Goal: Complete application form: Complete application form

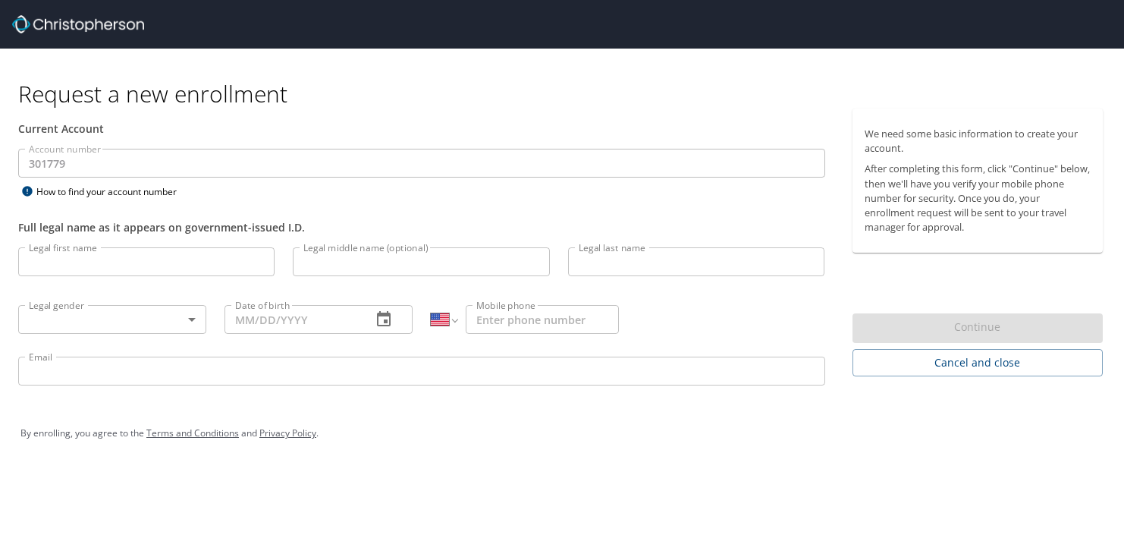
select select "US"
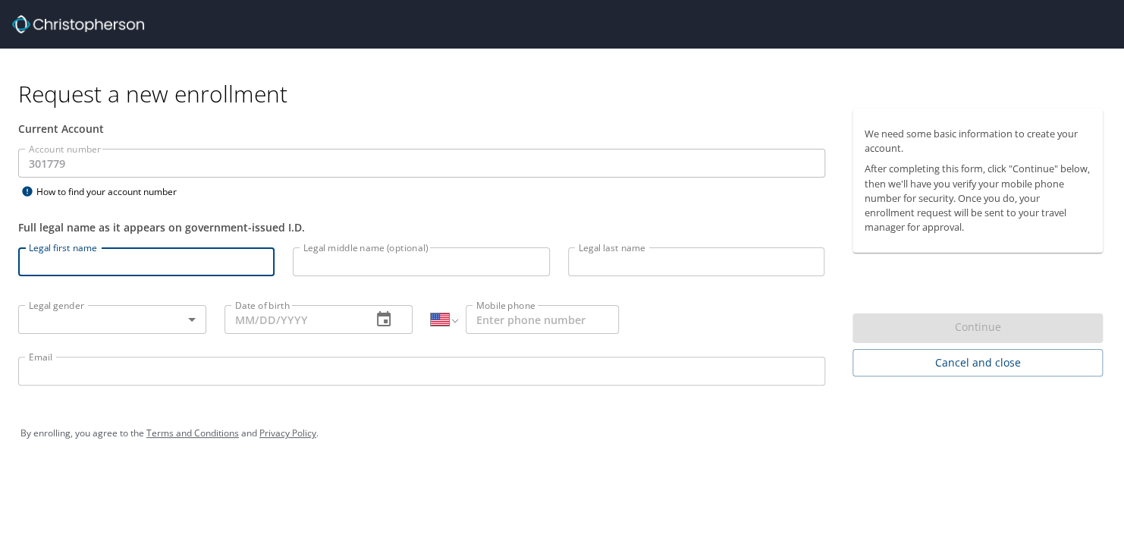
click at [60, 261] on input "Legal first name" at bounding box center [146, 261] width 256 height 29
type input "Derrick"
type input "Lamont"
type input "Coleman"
type input "05/29/1969"
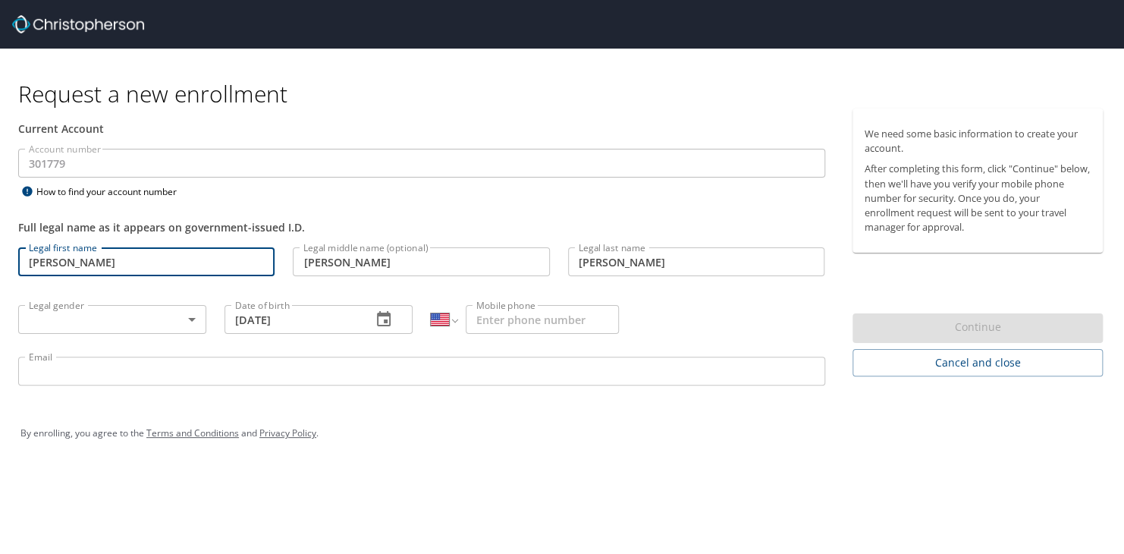
type input "1 (251) 229-1923"
type input "realmanmrc@yahoo.com"
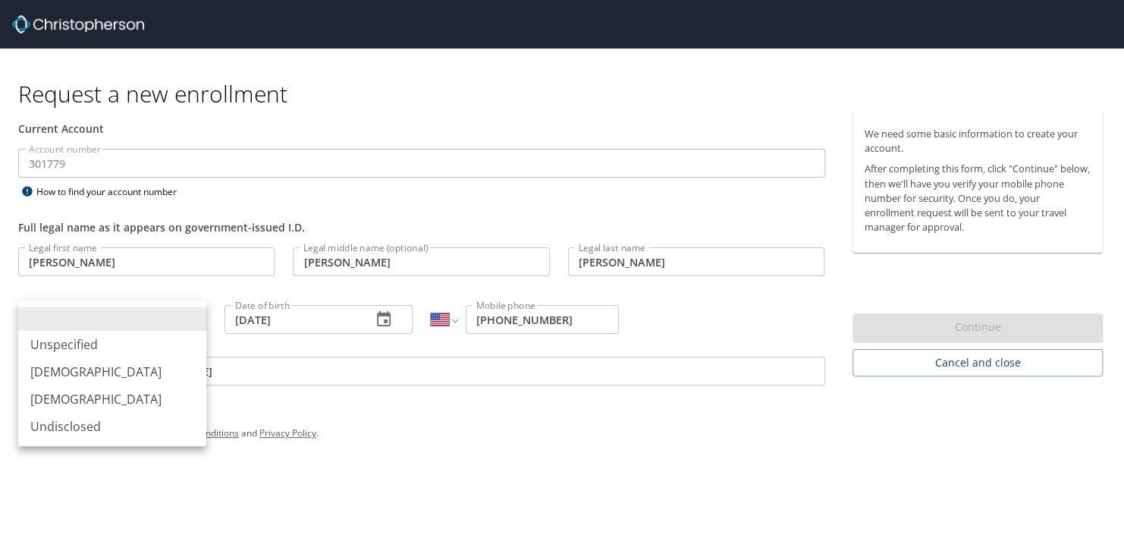
click at [190, 322] on body "Request a new enrollment Current Account Account number 301779 Account number H…" at bounding box center [562, 277] width 1124 height 554
click at [71, 373] on li "Male" at bounding box center [112, 371] width 188 height 27
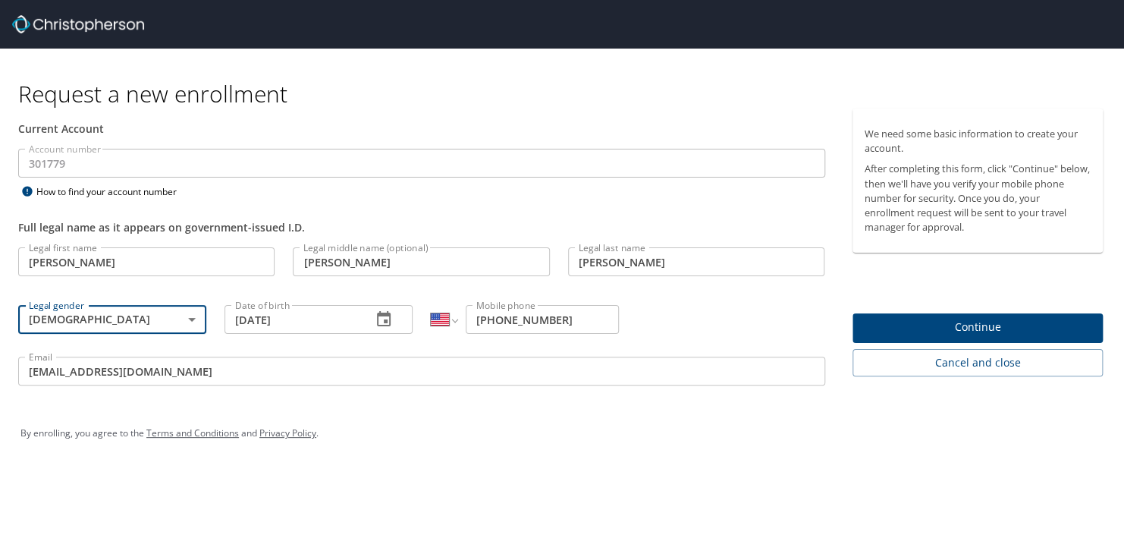
type input "Male"
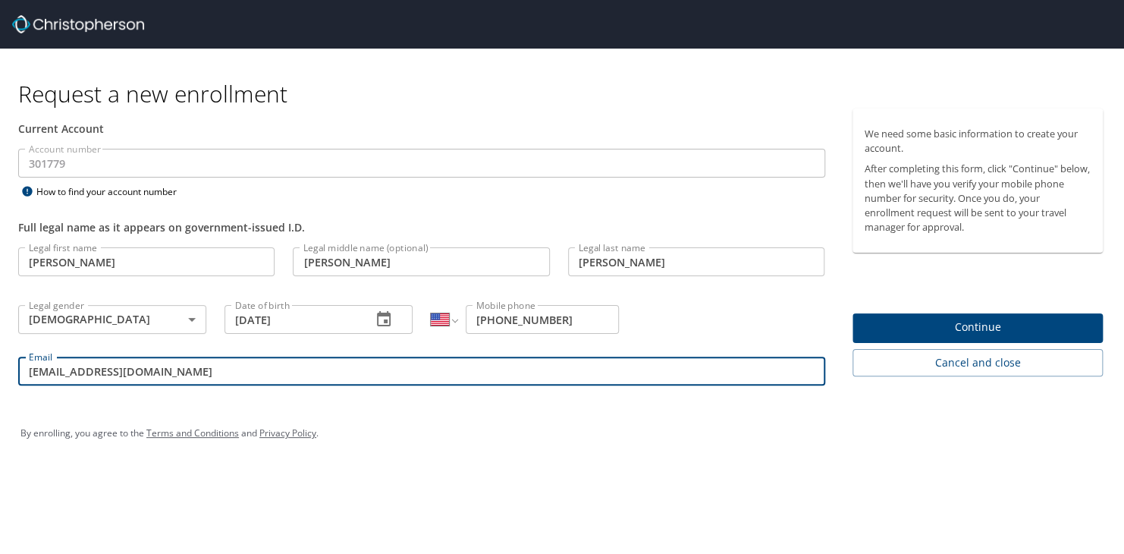
click at [25, 370] on input "realmanmrc@yahoo.com" at bounding box center [421, 371] width 807 height 29
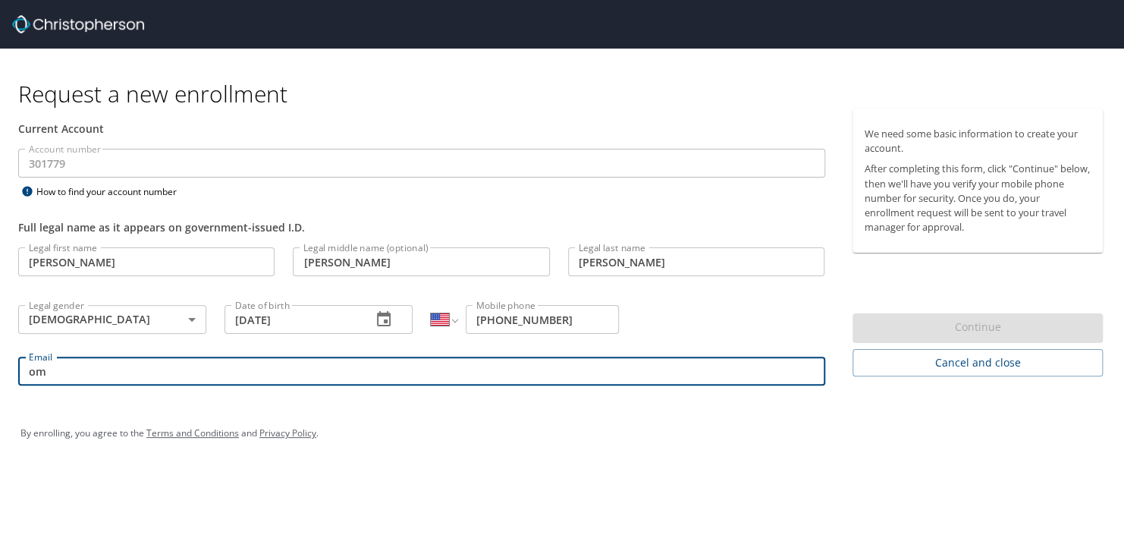
type input "m"
type input "Derrick.Coleman@BMAHQ.com"
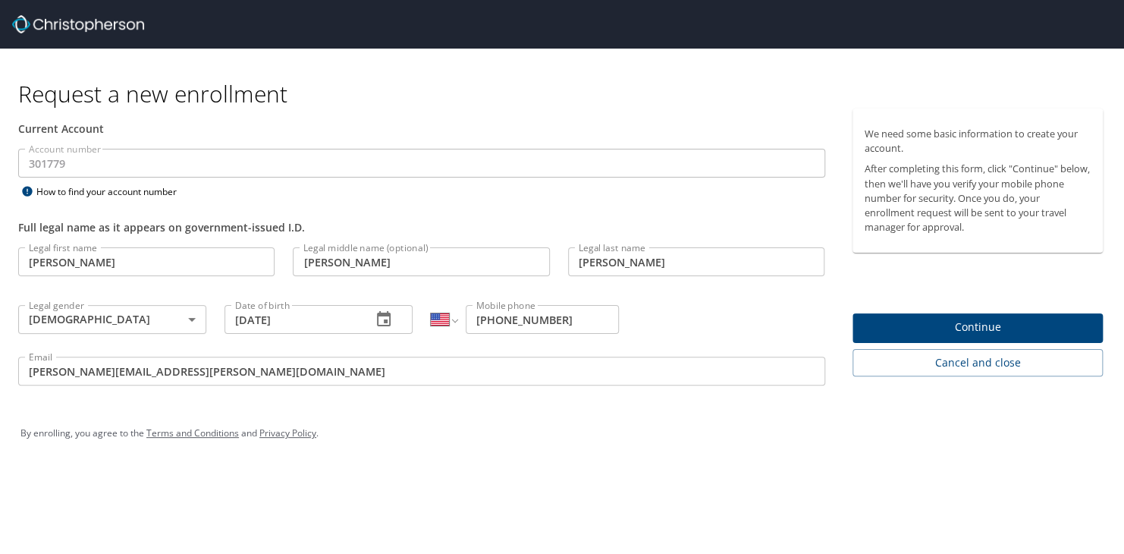
click at [305, 408] on div "By enrolling, you agree to the Terms and Conditions and Privacy Policy ." at bounding box center [562, 433] width 1106 height 68
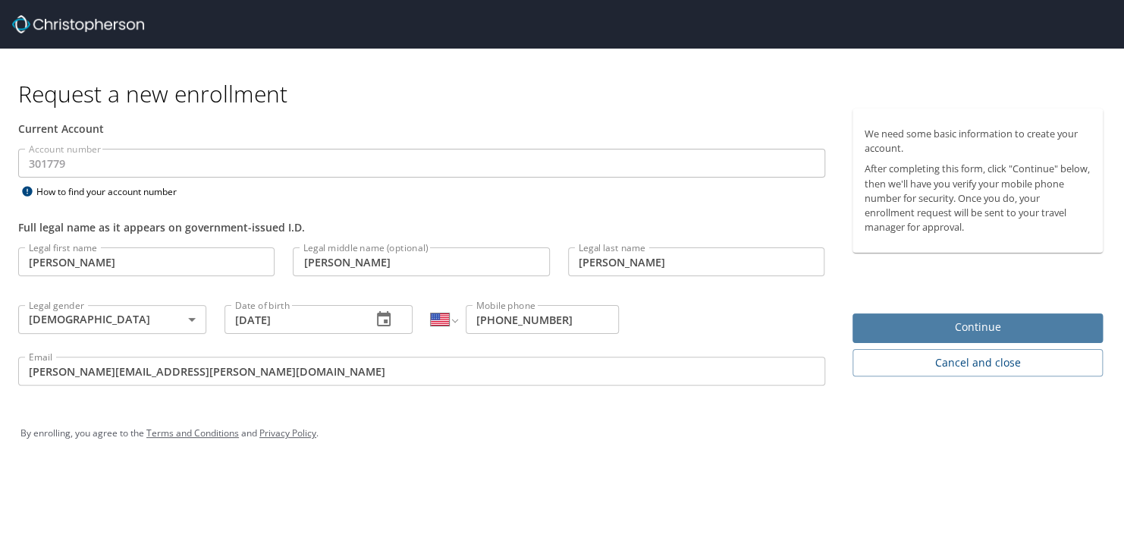
click at [899, 330] on span "Continue" at bounding box center [978, 327] width 227 height 19
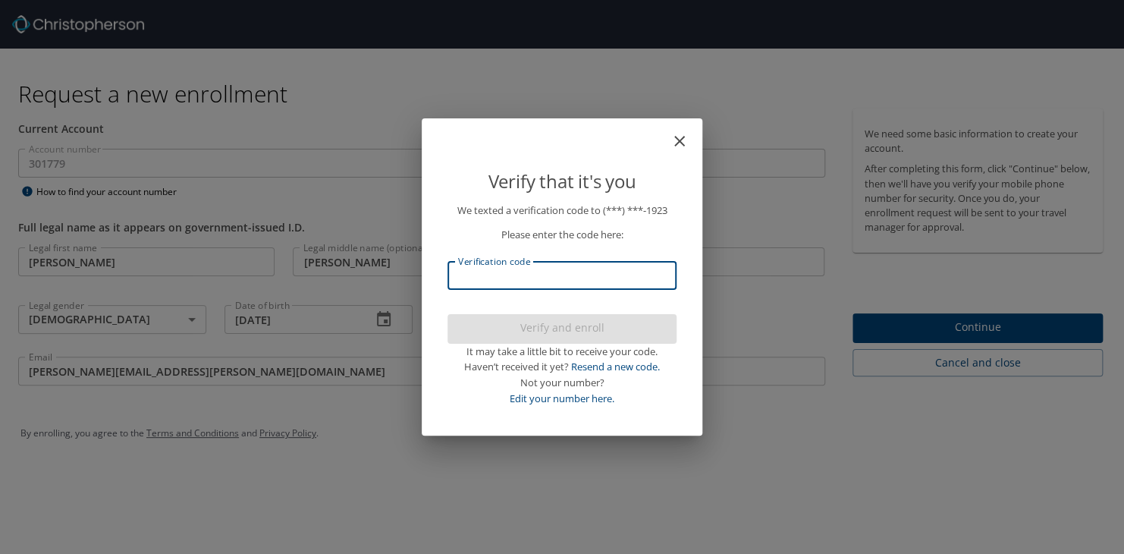
click at [464, 276] on input "Verification code" at bounding box center [562, 275] width 229 height 29
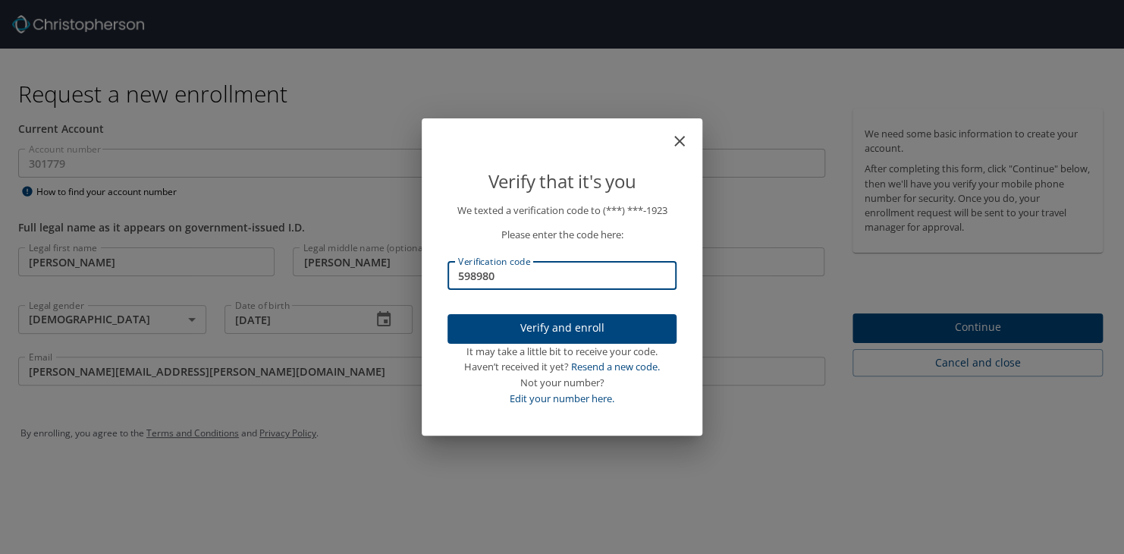
type input "598980"
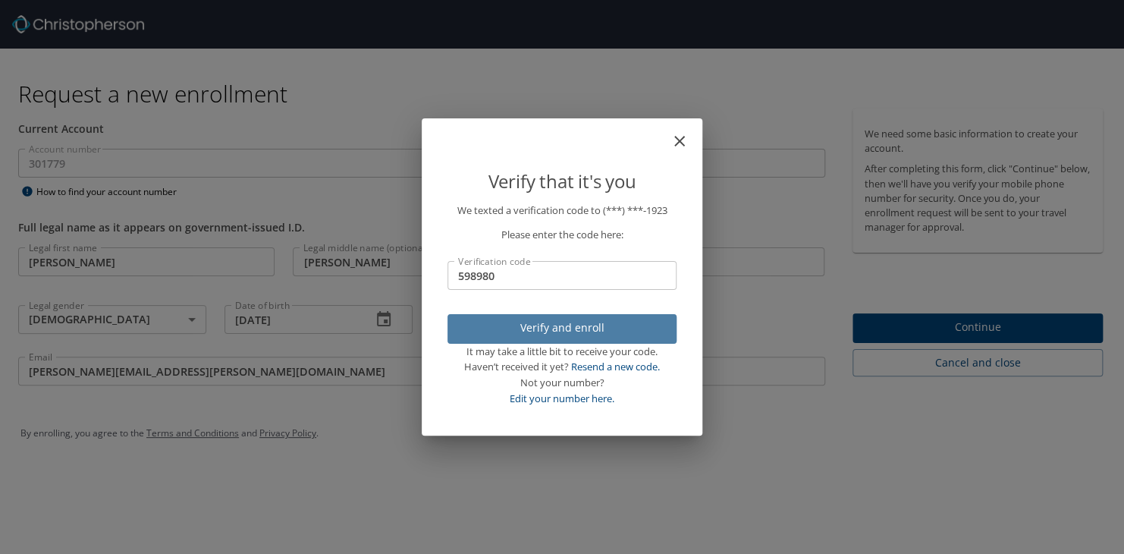
click at [501, 333] on span "Verify and enroll" at bounding box center [562, 328] width 205 height 19
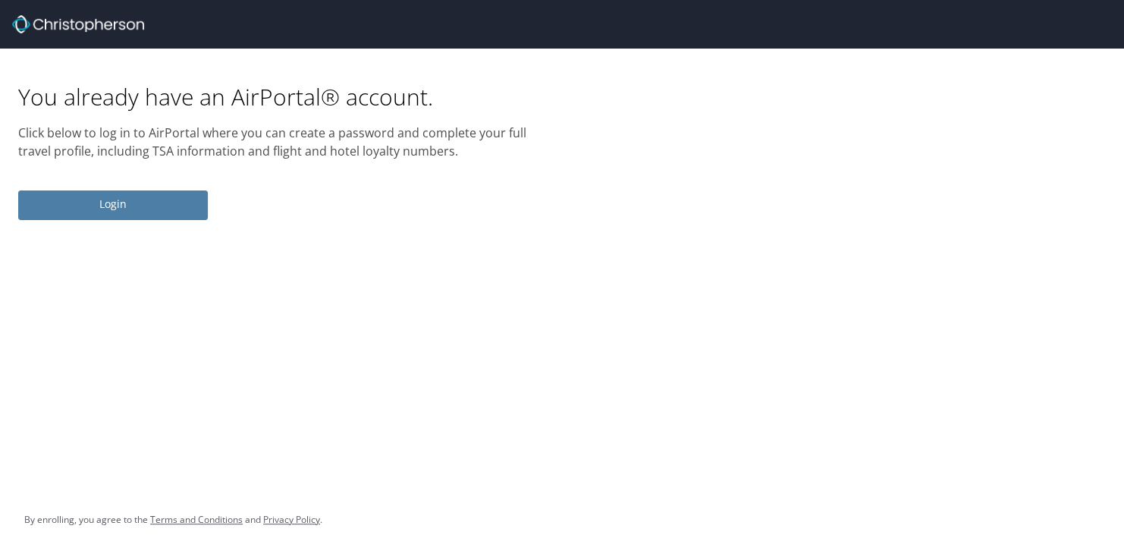
click at [143, 206] on span "Login" at bounding box center [112, 204] width 165 height 19
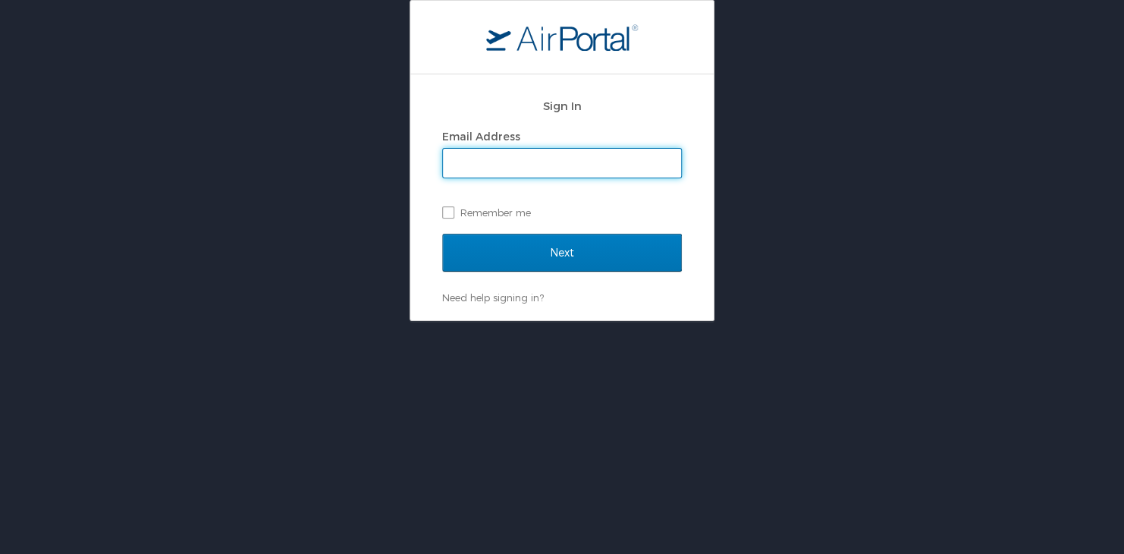
click at [484, 165] on input "Email Address" at bounding box center [562, 163] width 238 height 29
click at [477, 172] on input "Email Address" at bounding box center [562, 163] width 238 height 29
type input "Derrick.Coleman@BMAHQ.com"
click at [448, 215] on label "Remember me" at bounding box center [562, 212] width 240 height 23
click at [448, 215] on input "Remember me" at bounding box center [447, 211] width 10 height 10
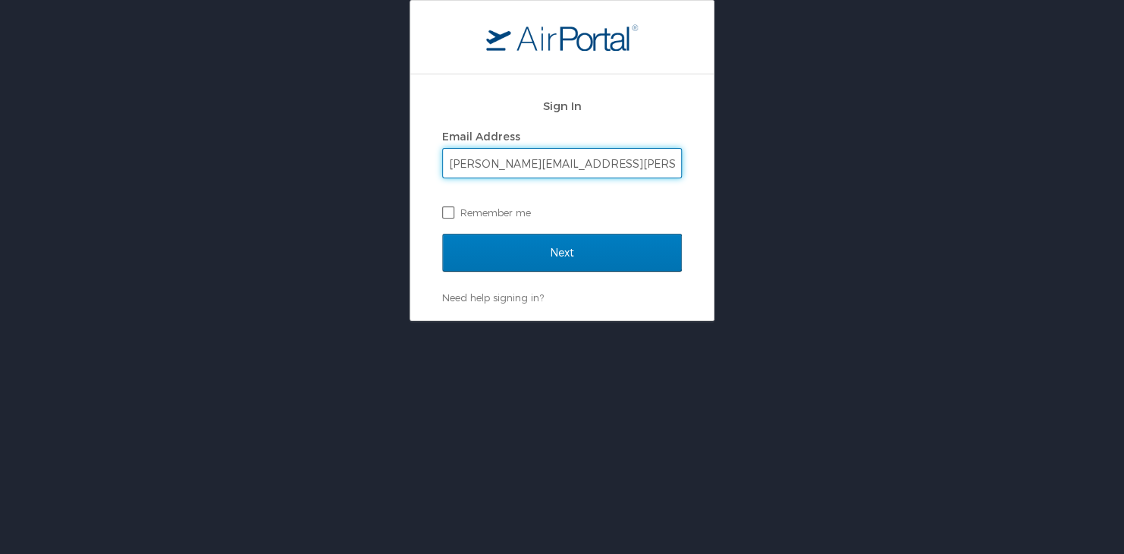
checkbox input "true"
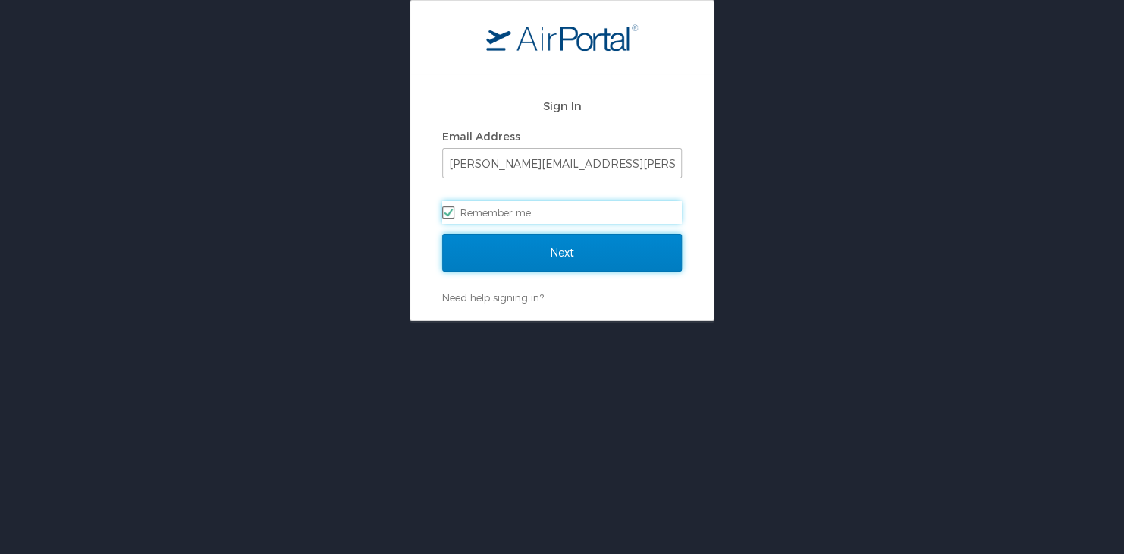
click at [517, 258] on input "Next" at bounding box center [562, 253] width 240 height 38
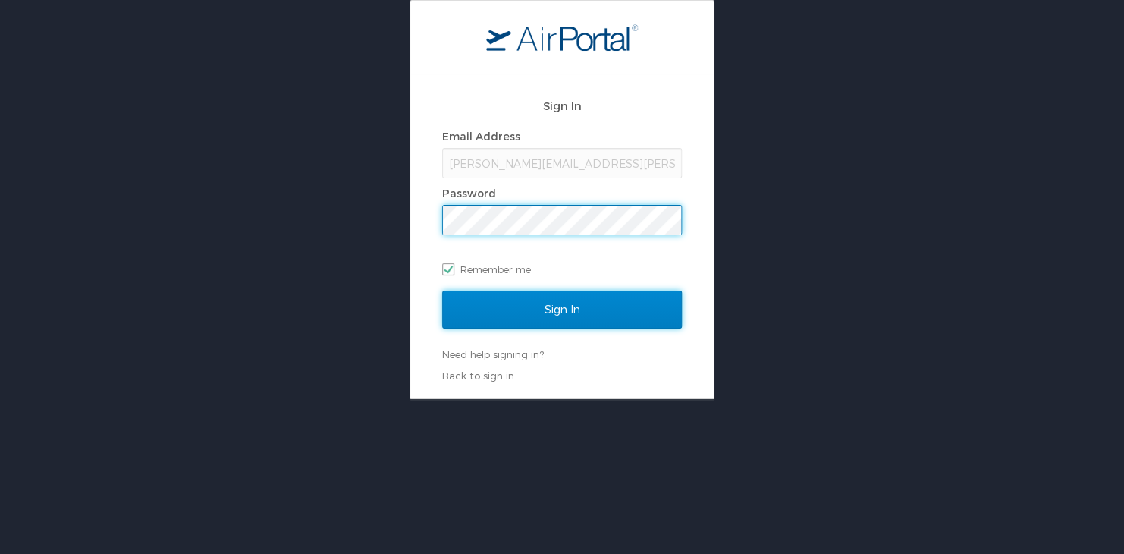
click at [510, 319] on input "Sign In" at bounding box center [562, 310] width 240 height 38
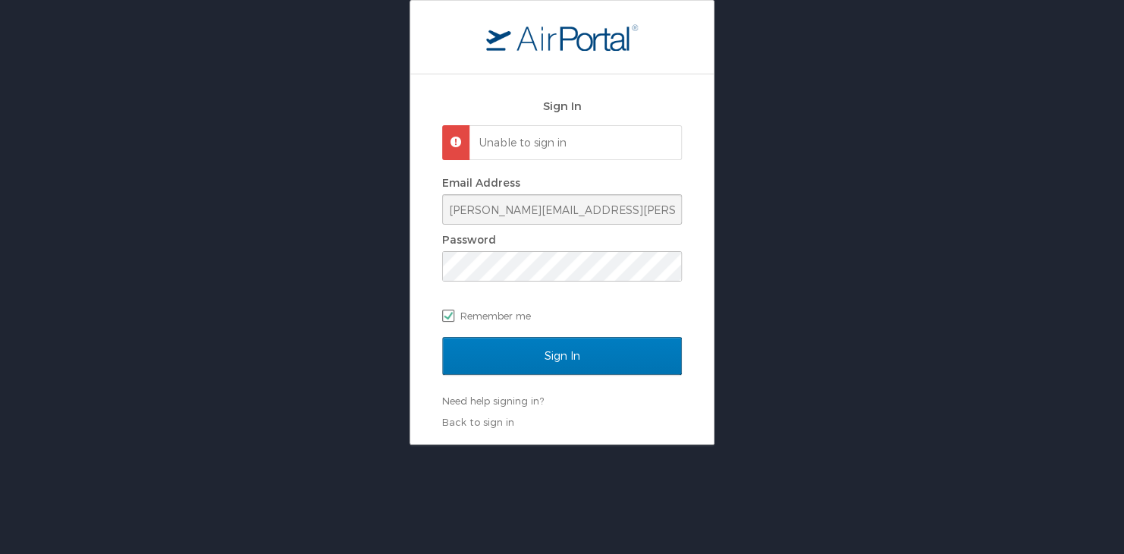
click at [451, 316] on label "Remember me" at bounding box center [562, 315] width 240 height 23
click at [451, 316] on input "Remember me" at bounding box center [447, 315] width 10 height 10
checkbox input "false"
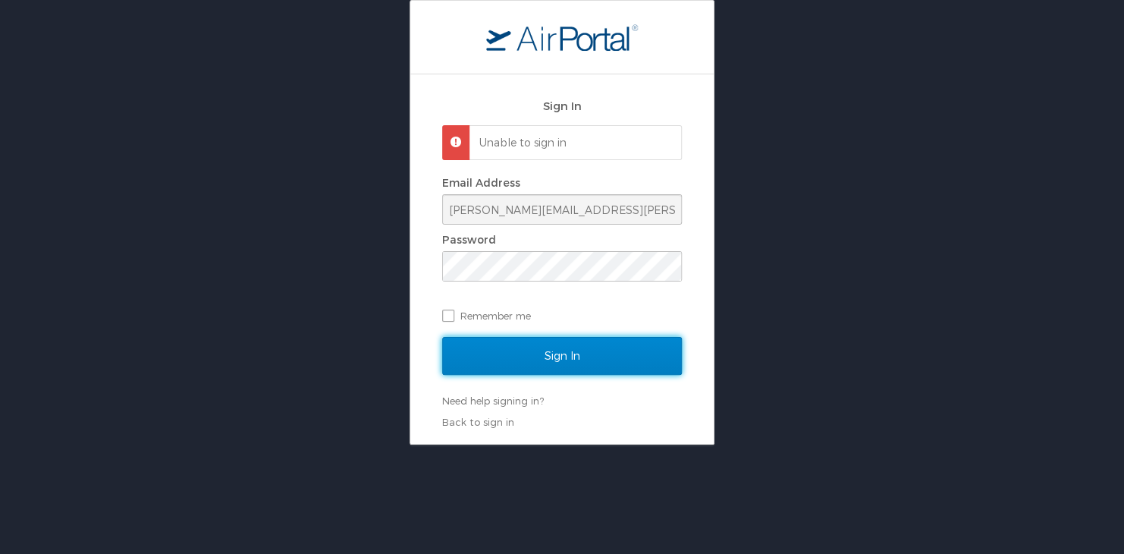
click at [533, 361] on input "Sign In" at bounding box center [562, 356] width 240 height 38
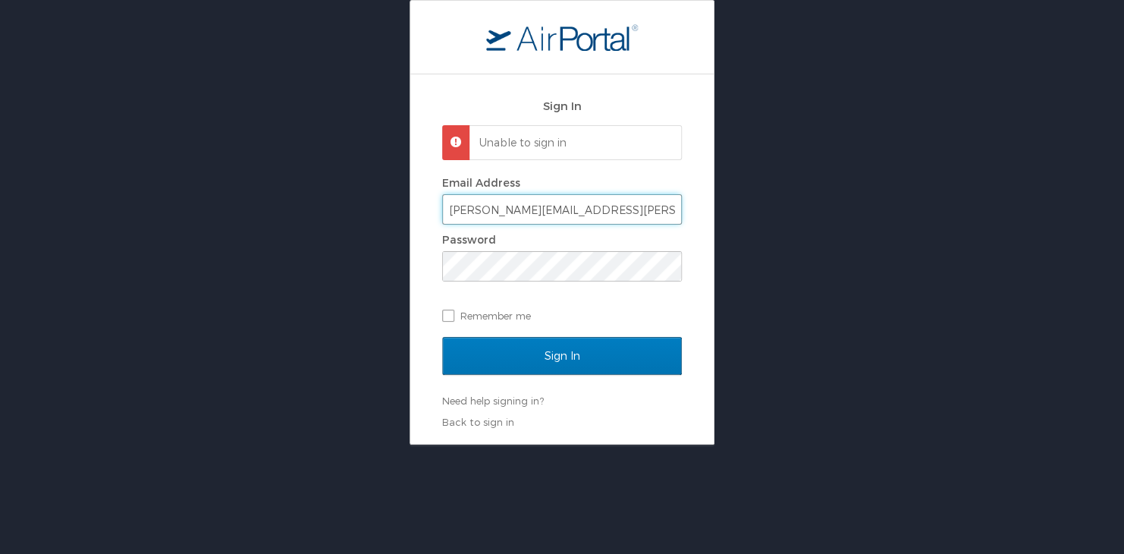
click at [459, 211] on input "Derrick.Coleman@BMAHQ.com" at bounding box center [562, 209] width 238 height 29
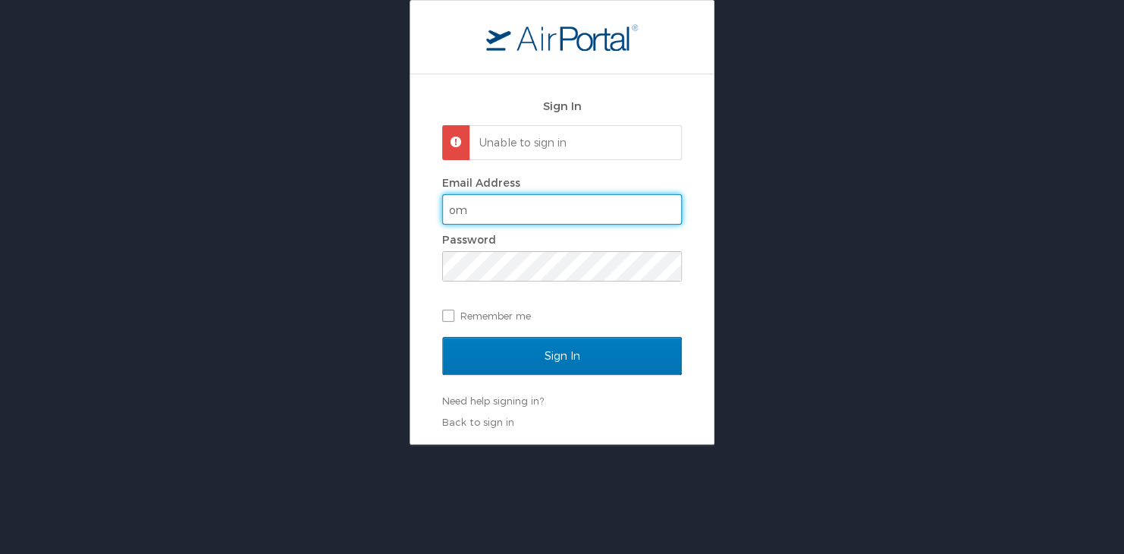
type input "m"
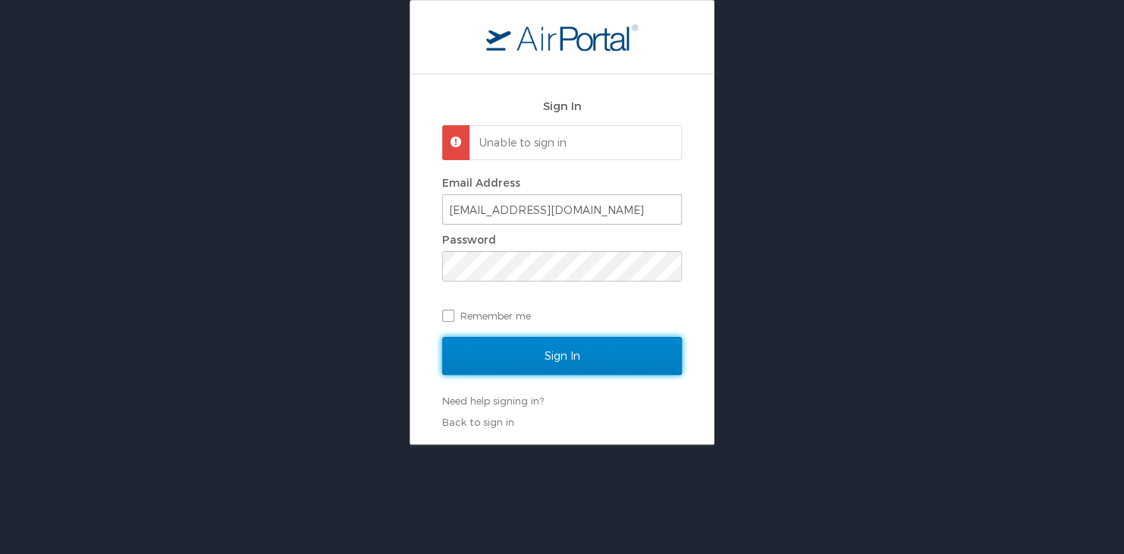
click at [493, 354] on input "Sign In" at bounding box center [562, 356] width 240 height 38
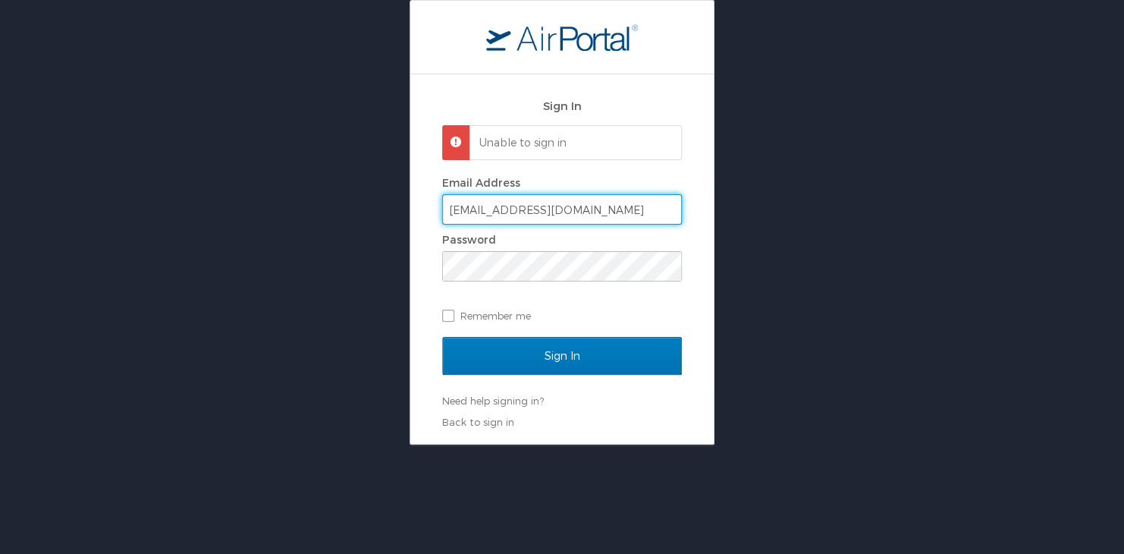
click at [447, 209] on input "realmanmrc@yahoo.com" at bounding box center [562, 209] width 238 height 29
type input "m"
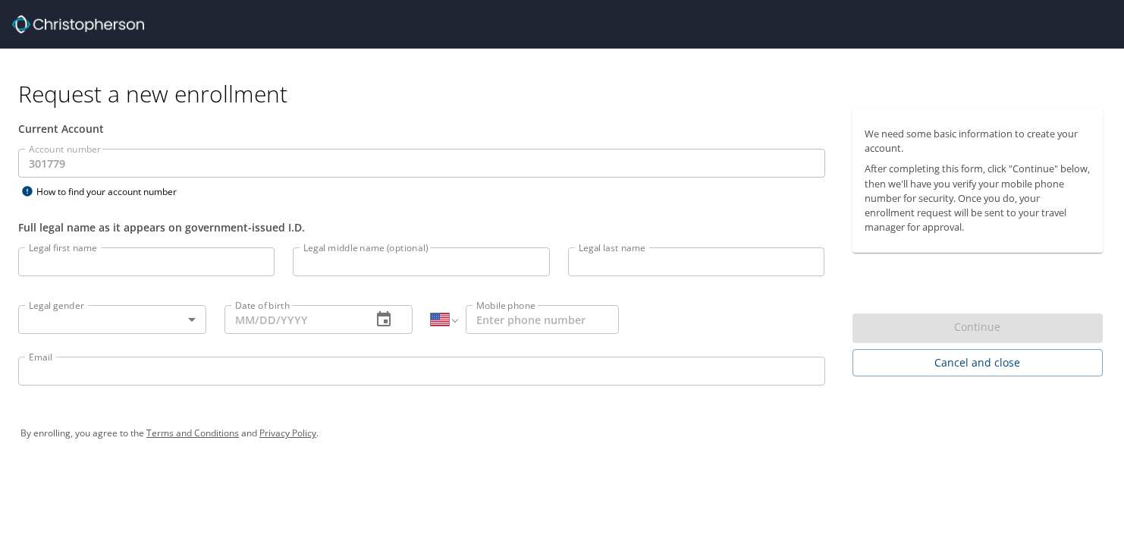
select select "US"
